Goal: Information Seeking & Learning: Learn about a topic

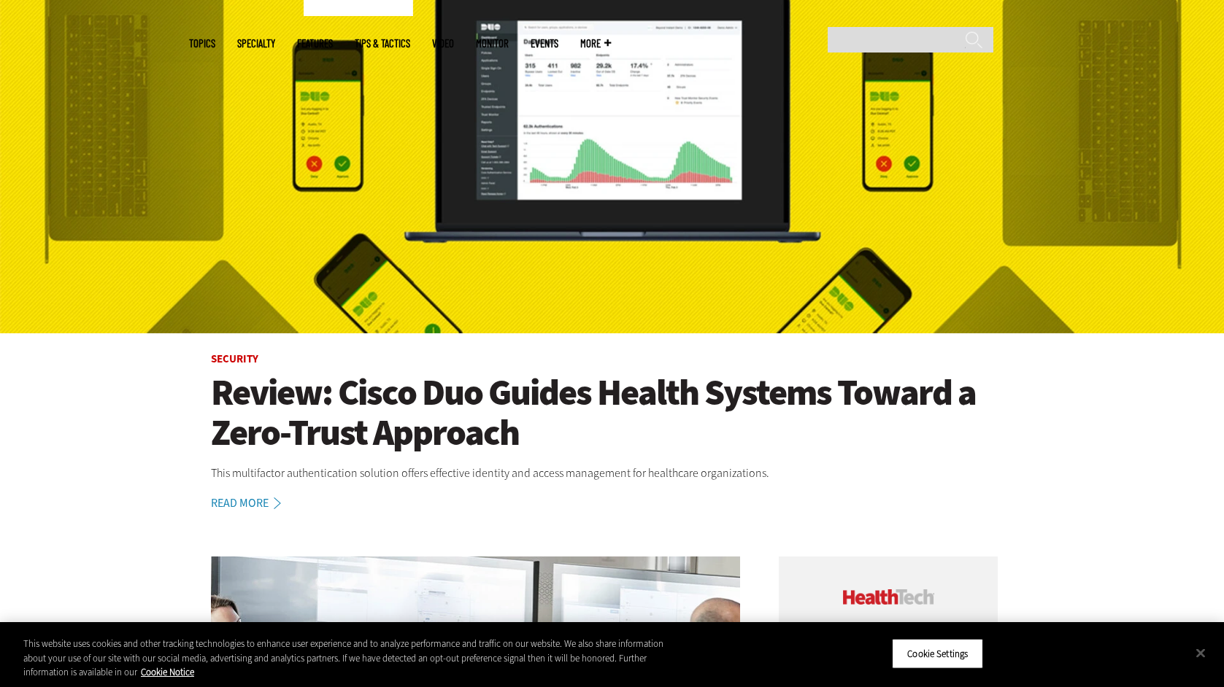
scroll to position [226, 0]
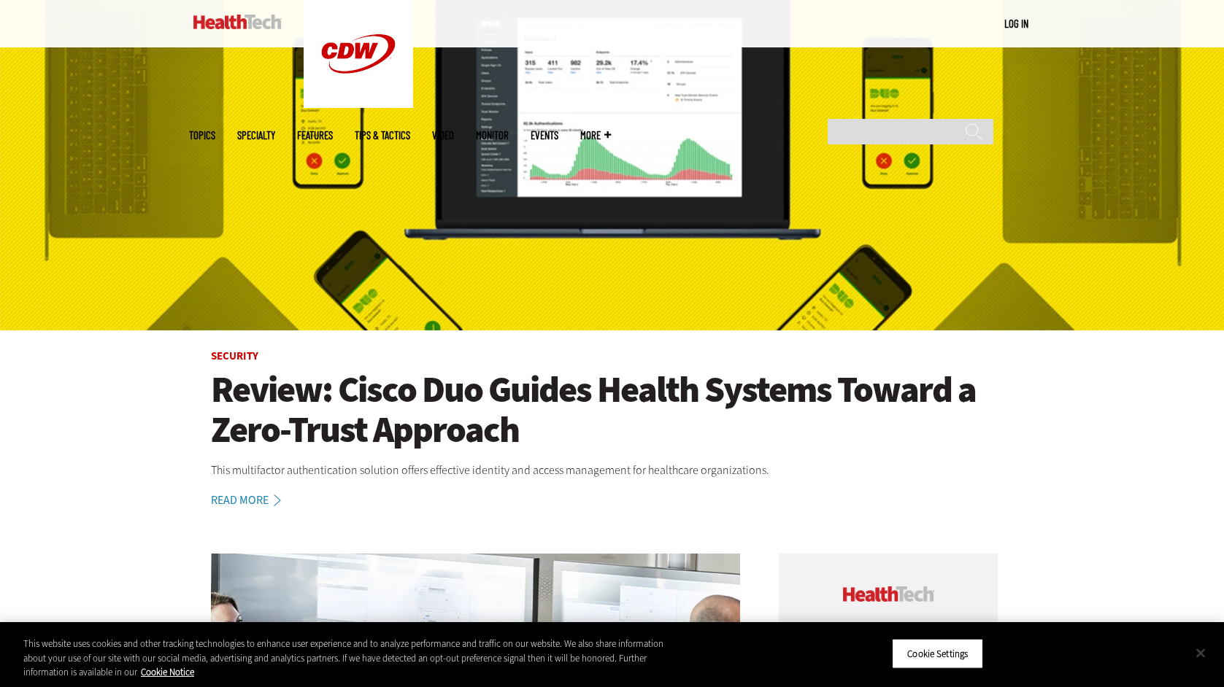
click at [1212, 652] on button "Close" at bounding box center [1200, 653] width 32 height 32
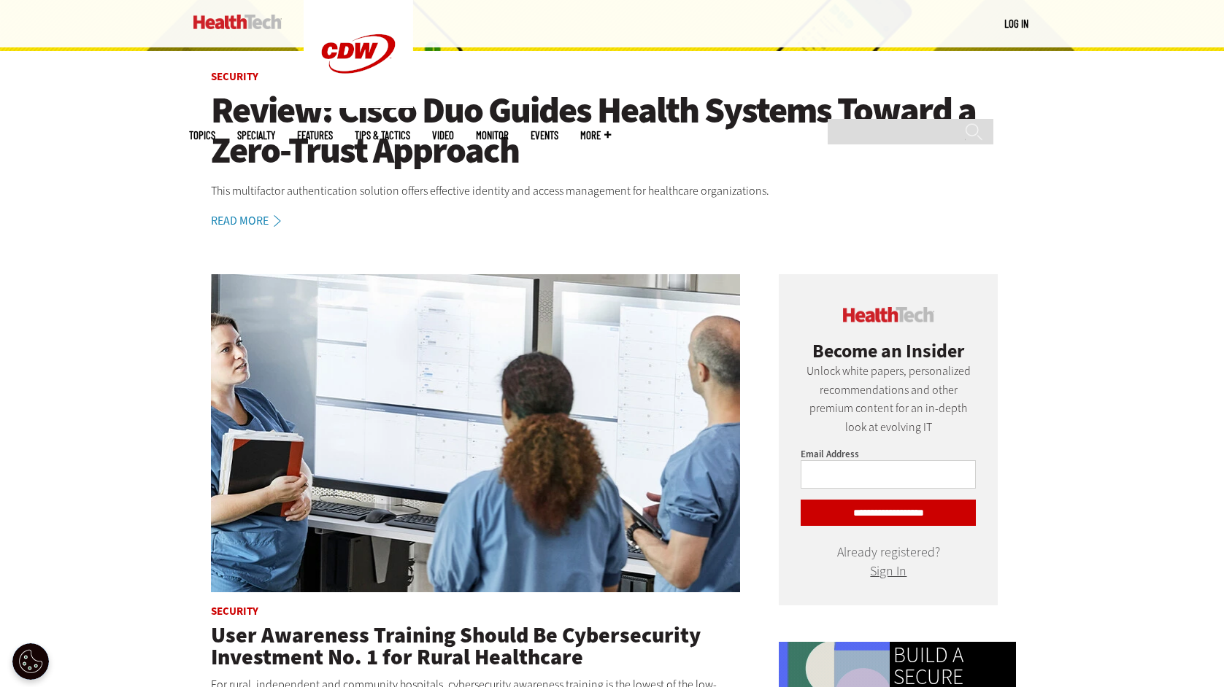
scroll to position [691, 0]
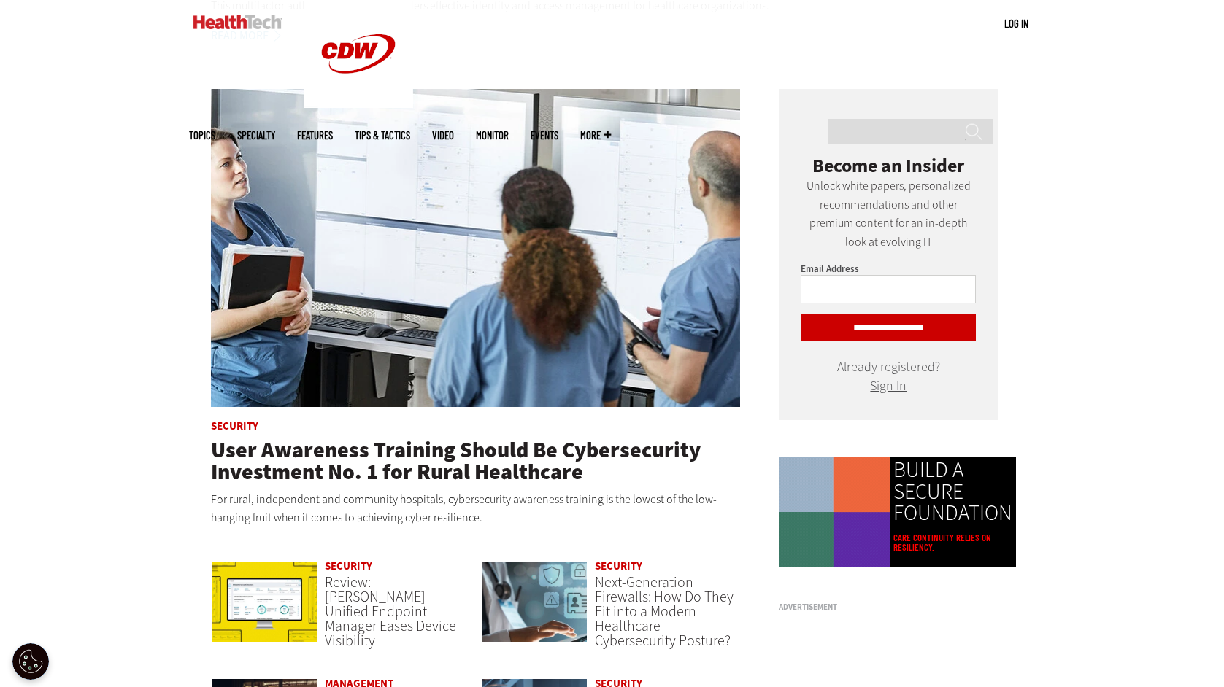
click at [627, 476] on header "User Awareness Training Should Be Cybersecurity Investment No. 1 for Rural Heal…" at bounding box center [476, 461] width 530 height 44
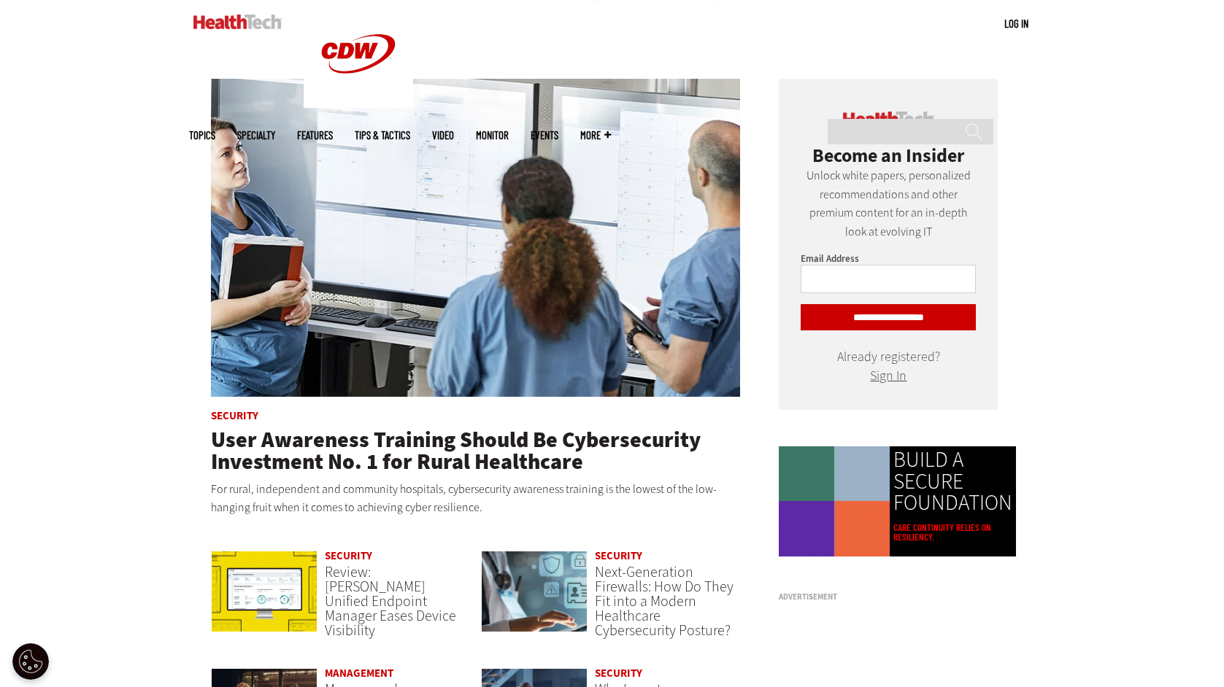
scroll to position [715, 0]
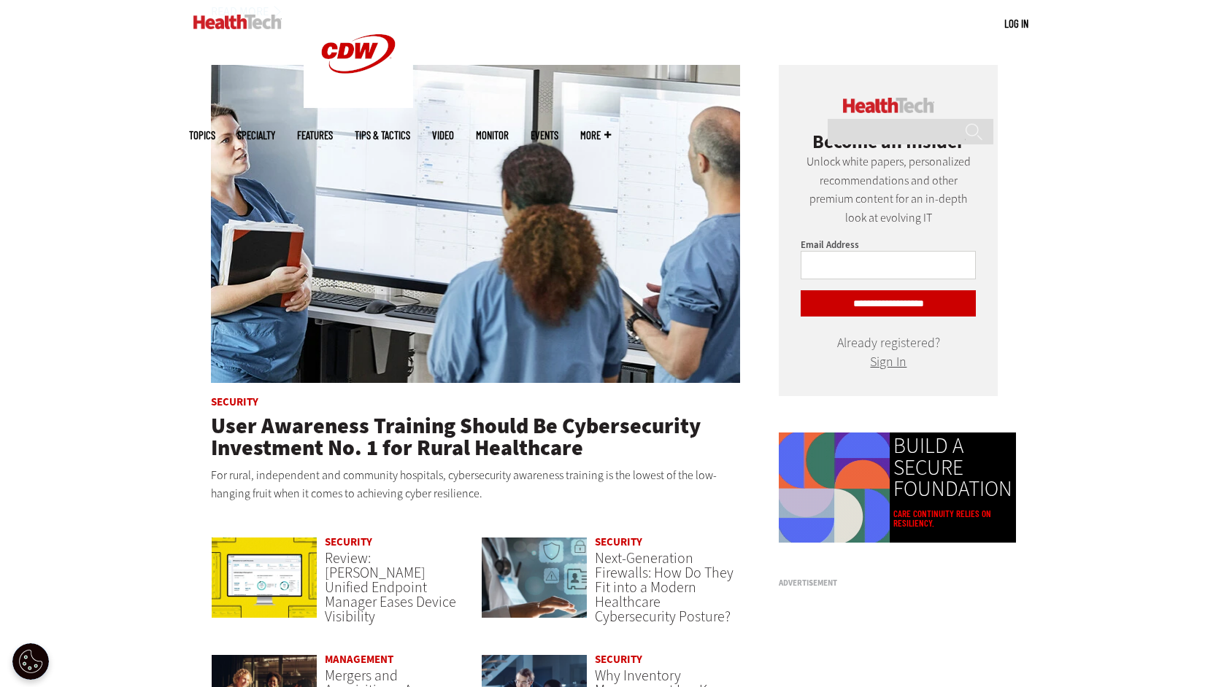
click at [626, 473] on p "For rural, independent and community hospitals, cybersecurity awareness trainin…" at bounding box center [476, 484] width 530 height 37
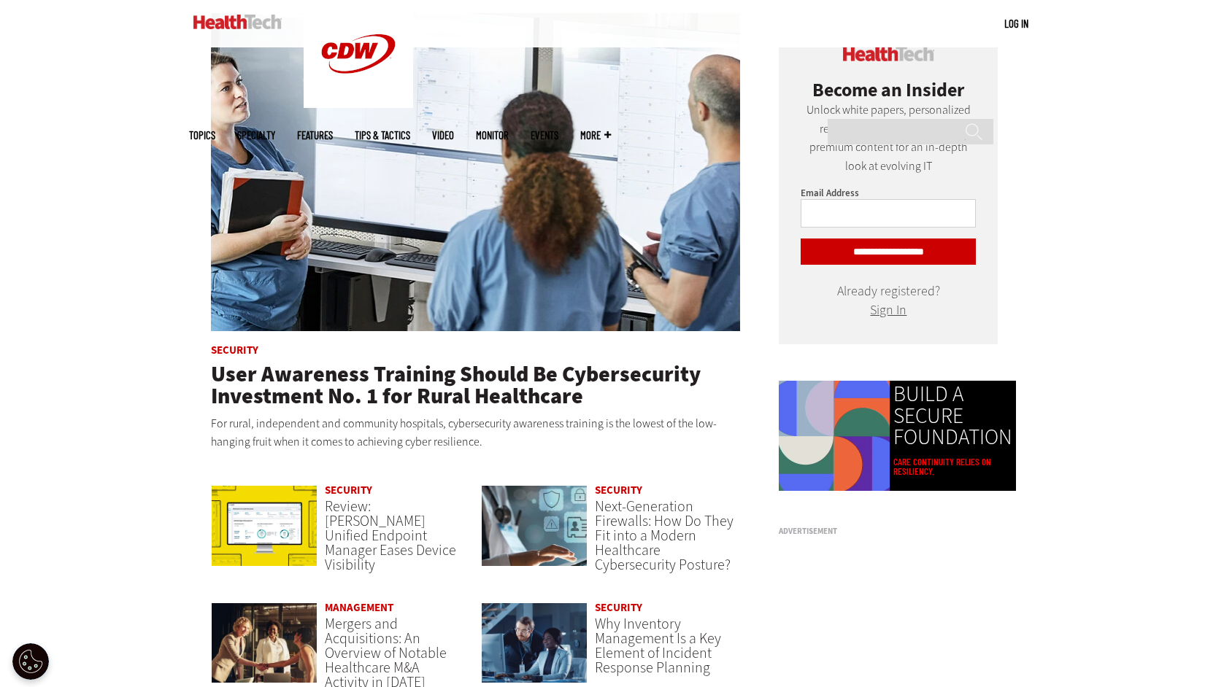
scroll to position [794, 0]
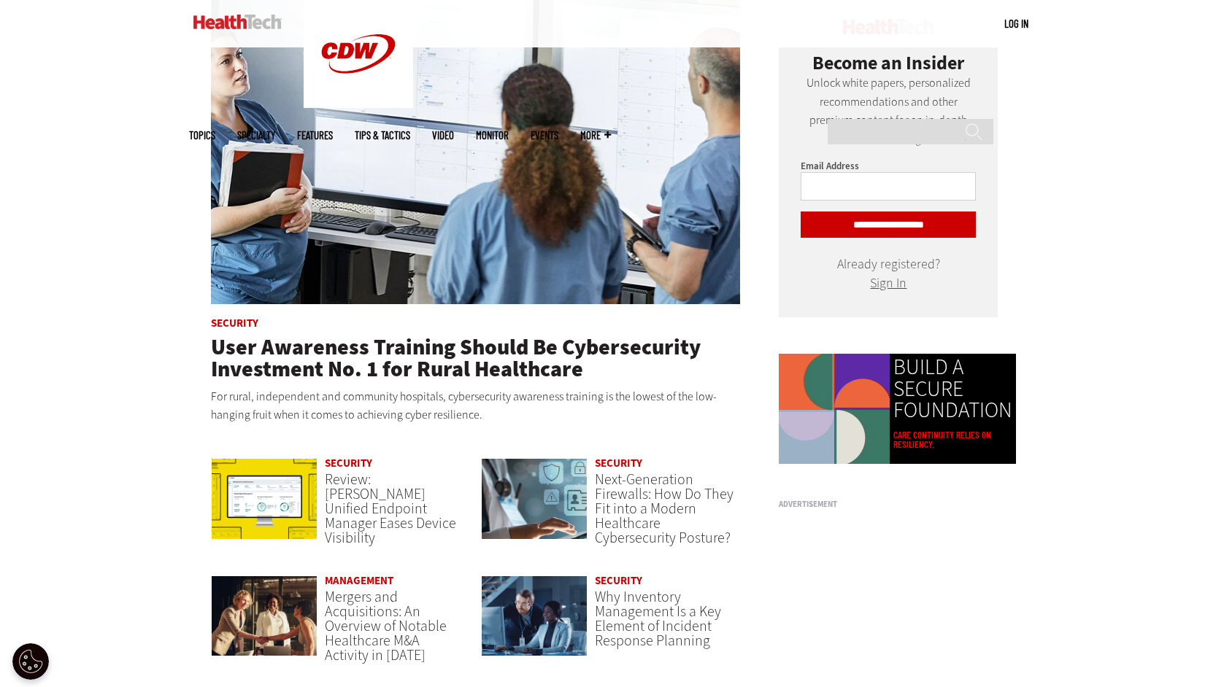
click at [627, 409] on p "For rural, independent and community hospitals, cybersecurity awareness trainin…" at bounding box center [476, 406] width 530 height 37
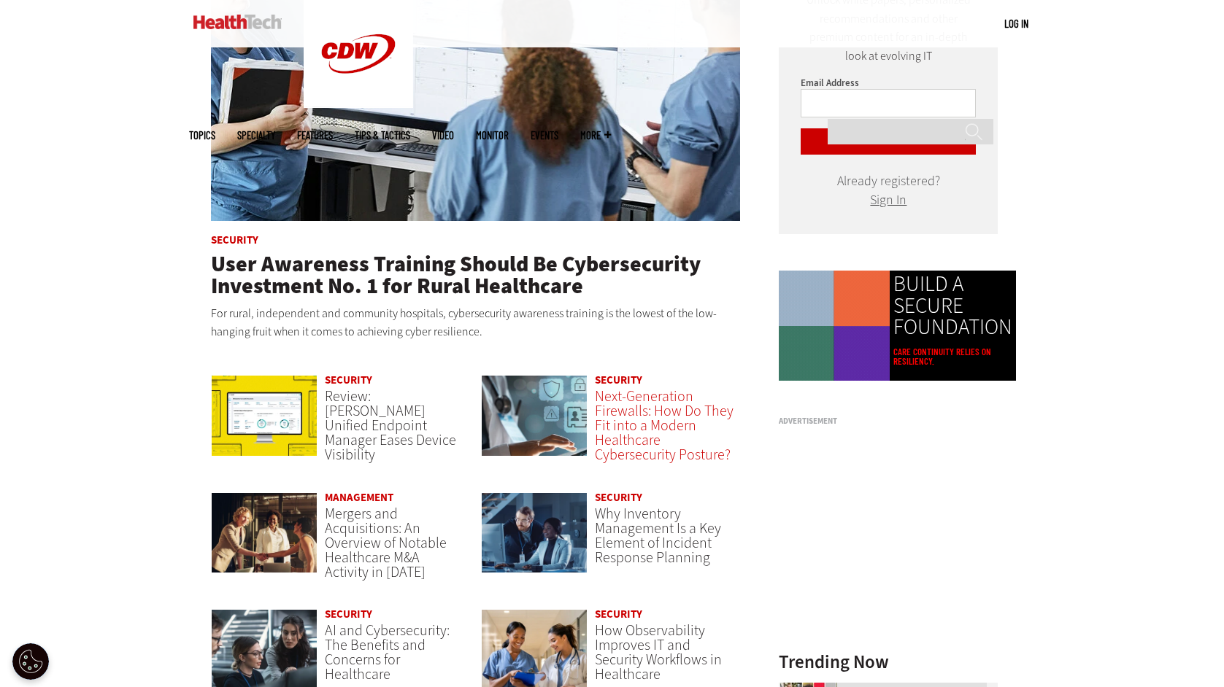
scroll to position [1113, 0]
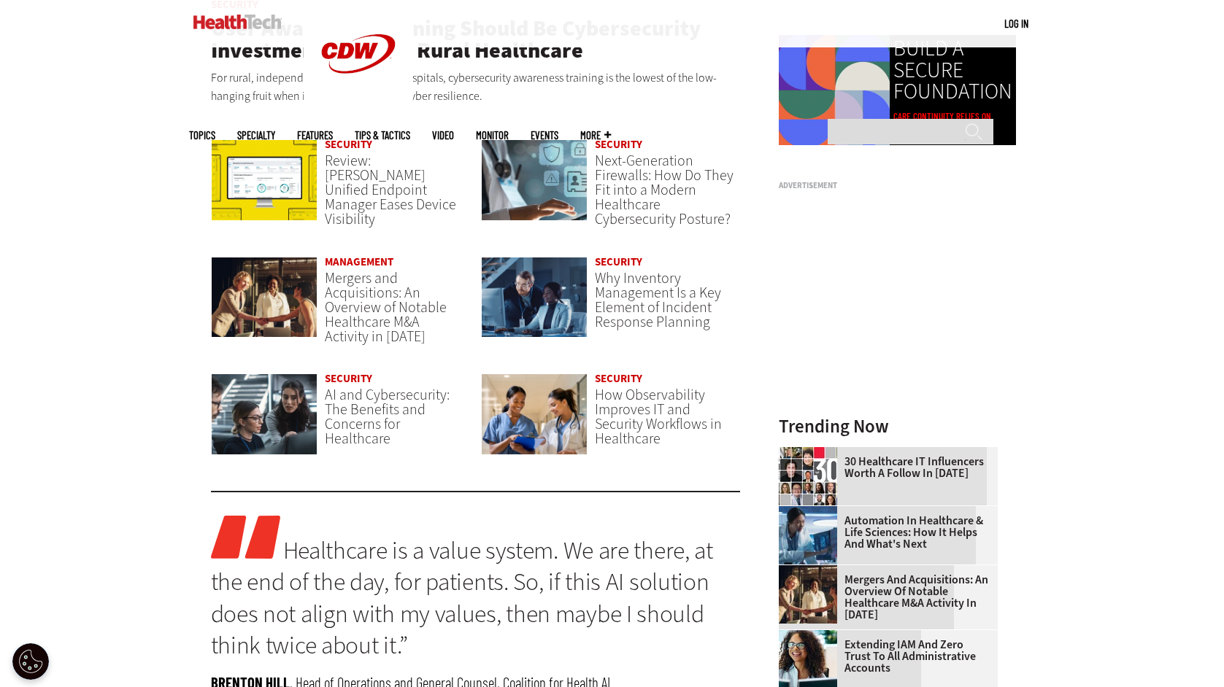
click at [523, 525] on p "Healthcare is a value system. We are there, at the end of the day, for patients…" at bounding box center [476, 588] width 530 height 145
click at [502, 553] on link "Healthcare is a value system. We are there, at the end of the day, for patients…" at bounding box center [462, 598] width 502 height 128
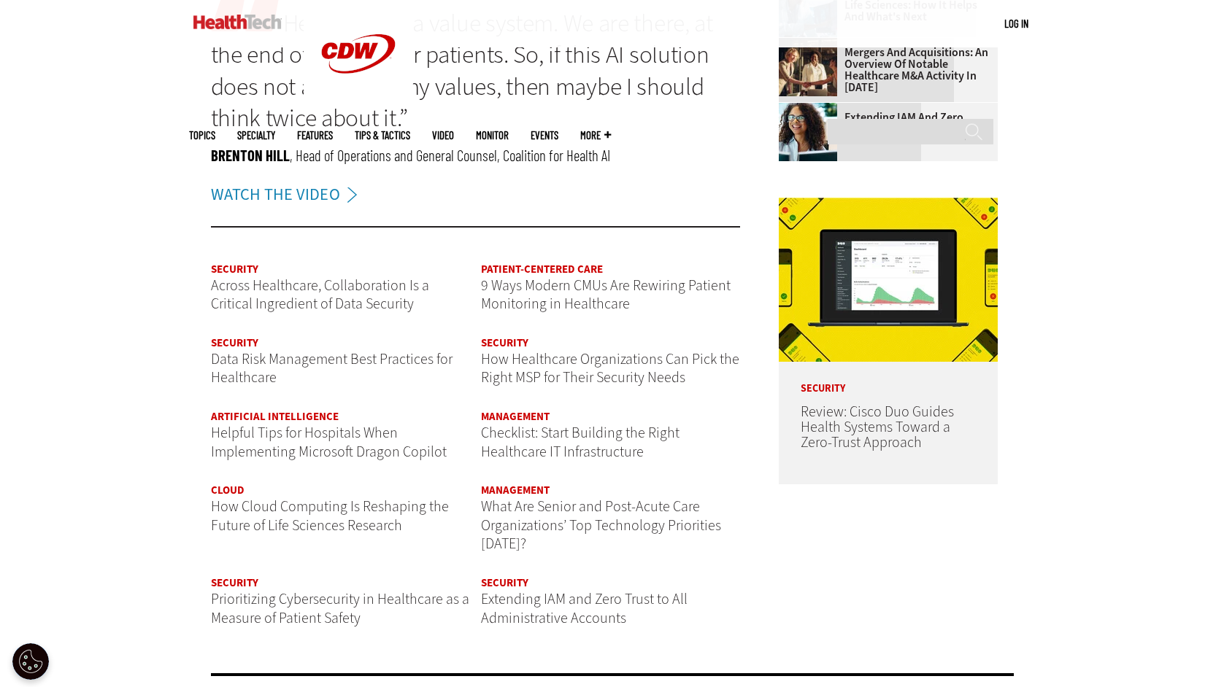
scroll to position [1657, 0]
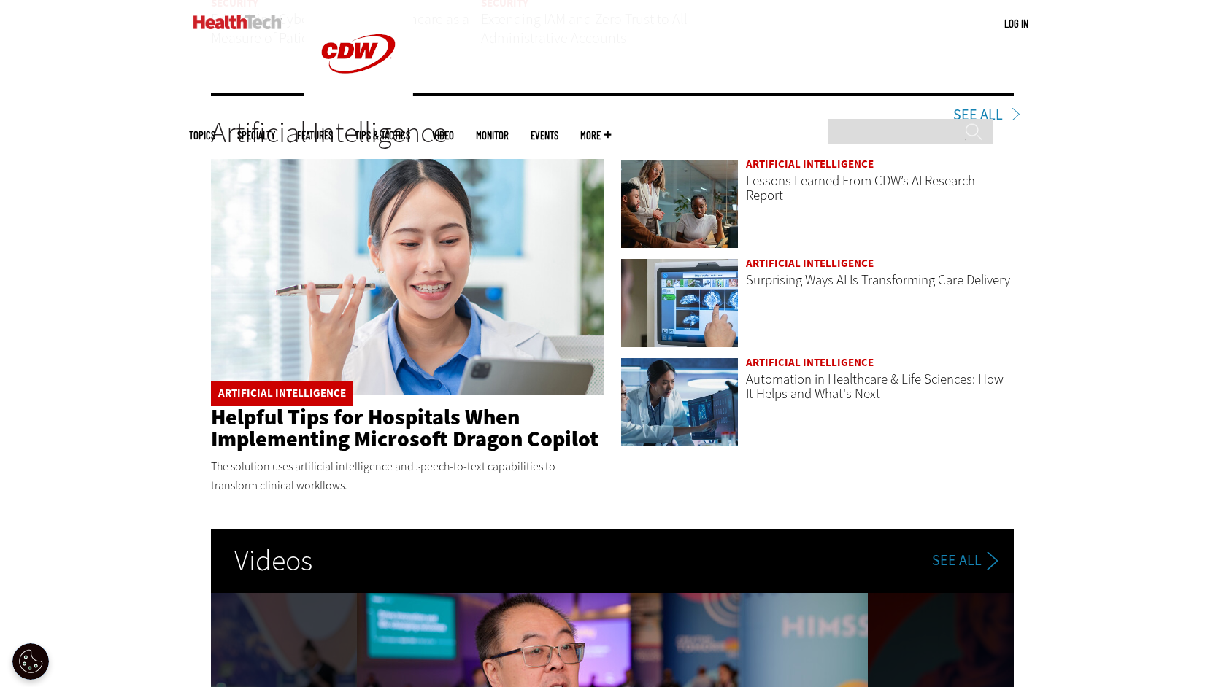
scroll to position [2371, 0]
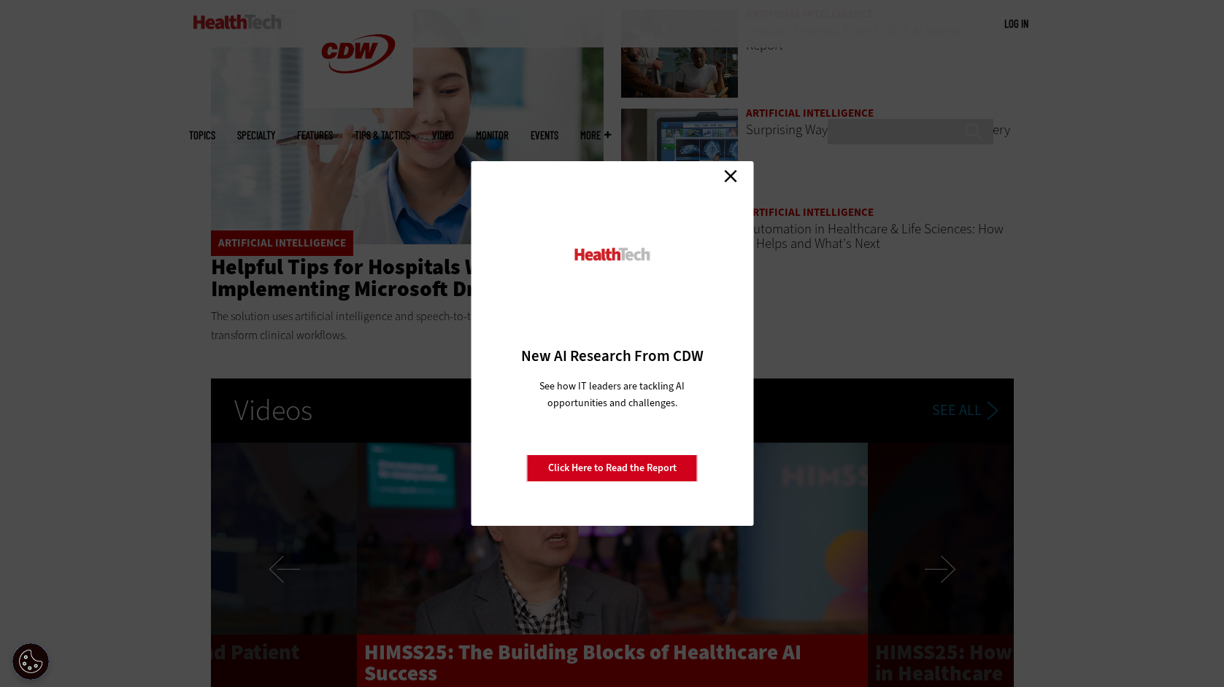
click at [726, 178] on link "Close" at bounding box center [731, 176] width 22 height 22
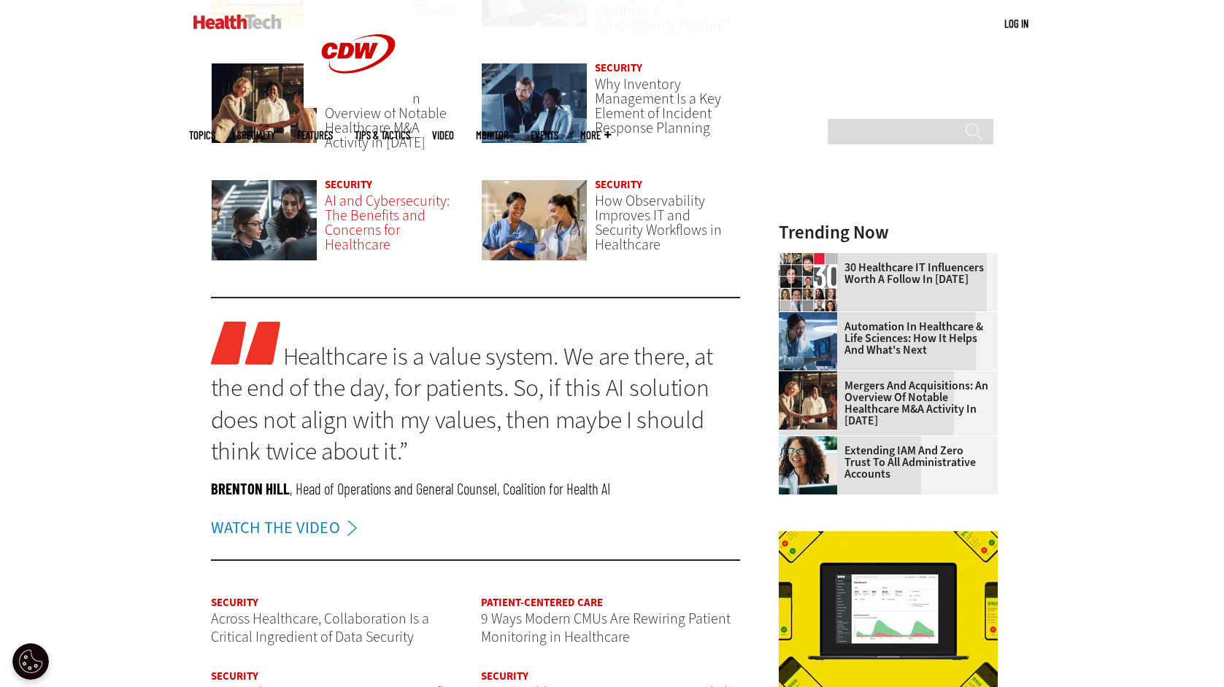
scroll to position [1157, 0]
